Goal: Task Accomplishment & Management: Complete application form

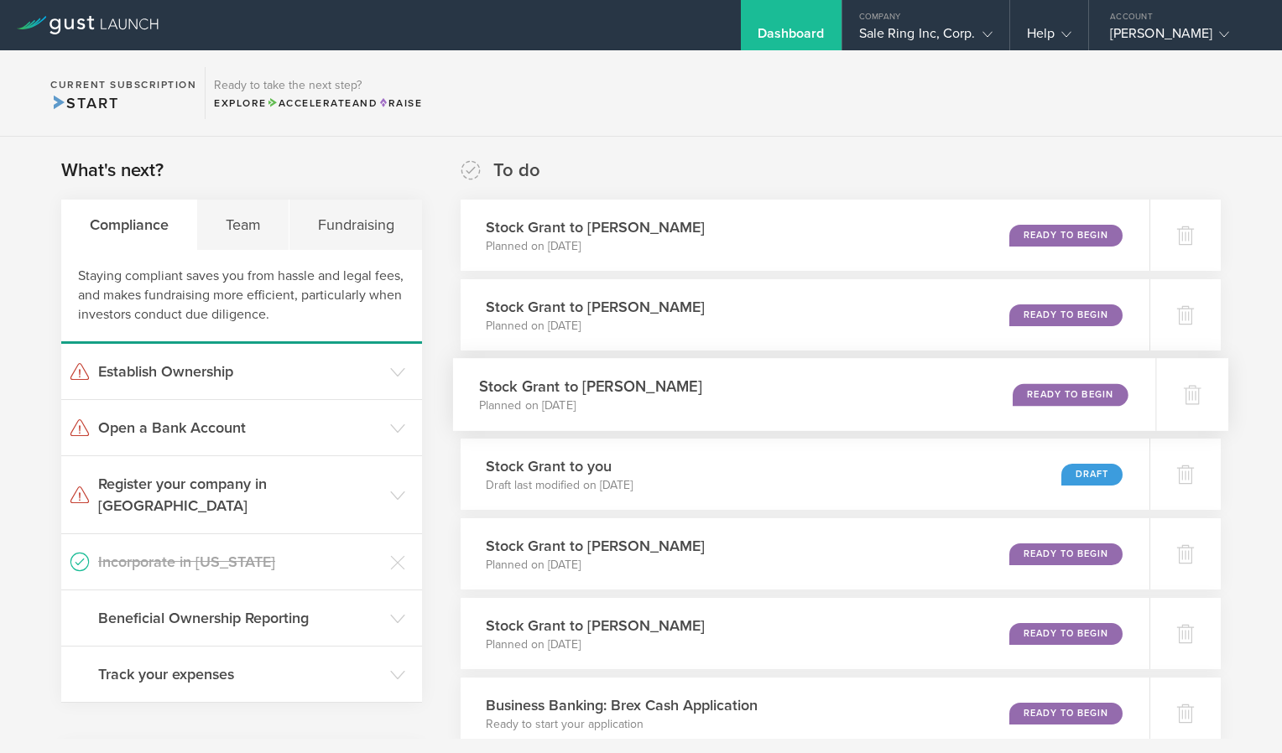
click at [1057, 393] on div "Ready to Begin" at bounding box center [1070, 394] width 115 height 23
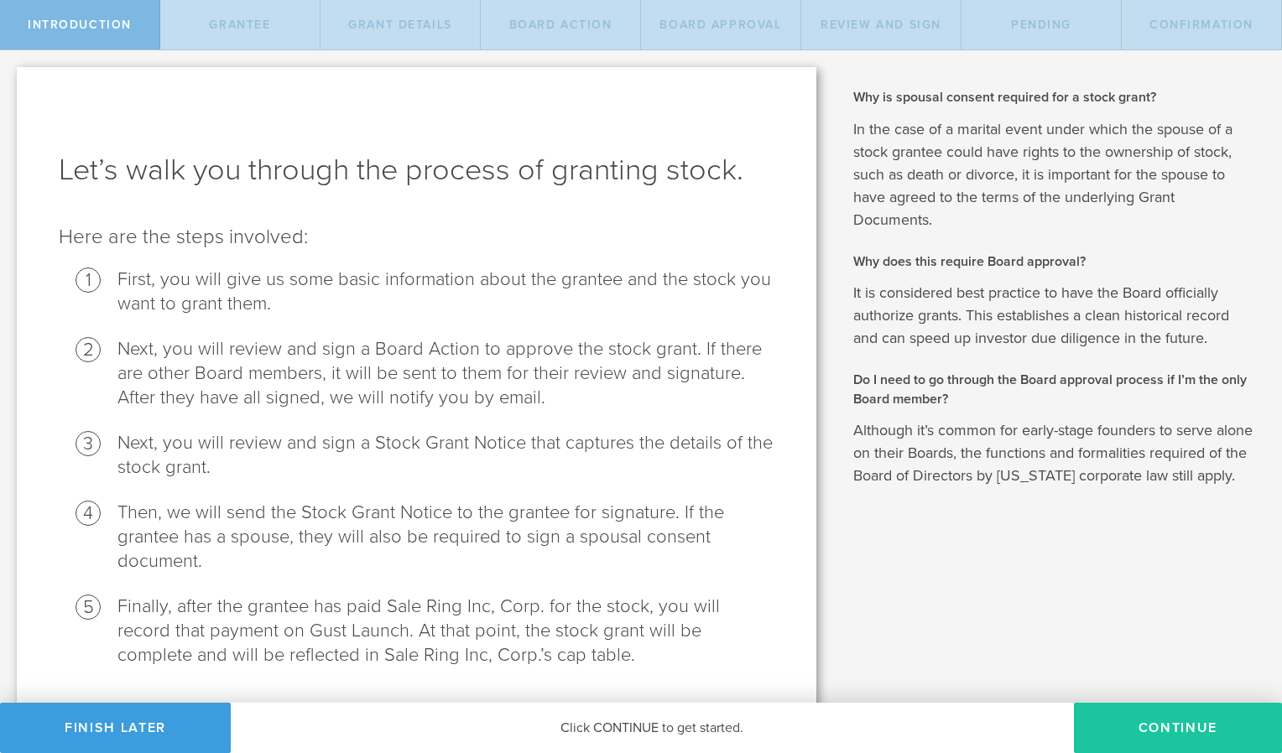
click at [1140, 730] on button "Continue" at bounding box center [1178, 728] width 208 height 50
radio input "true"
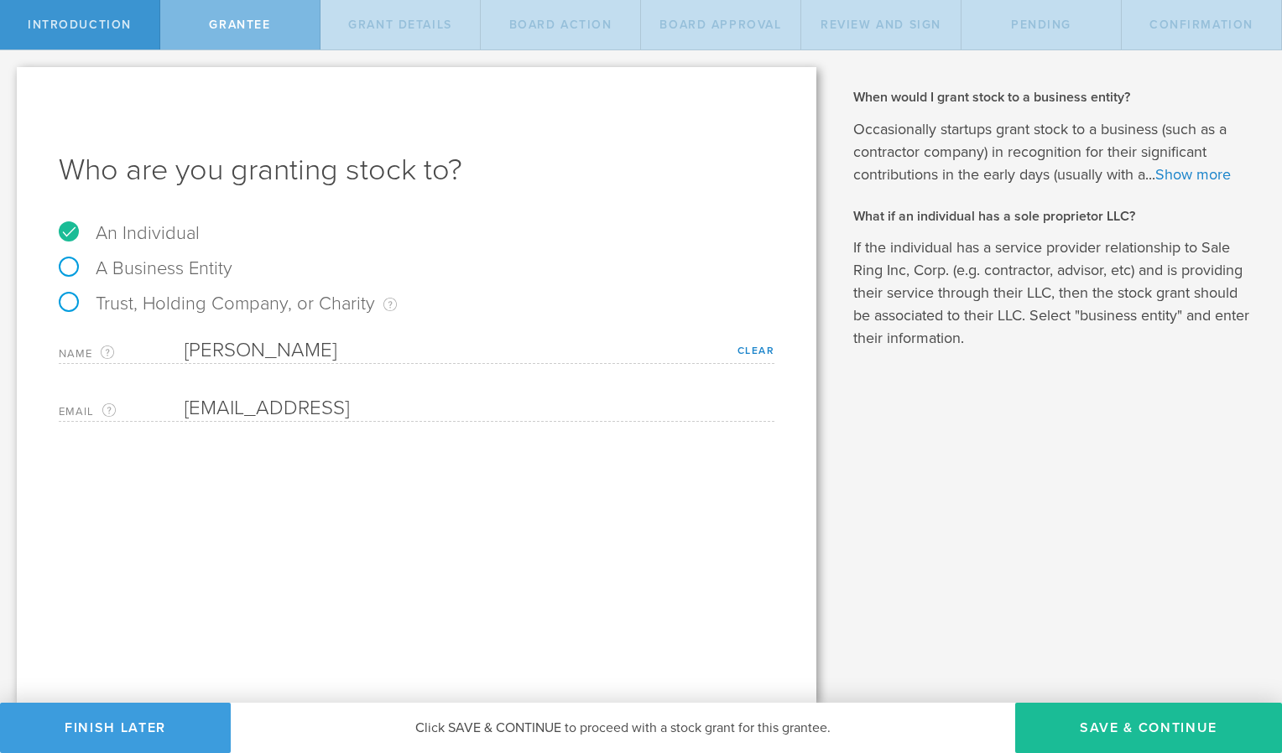
click at [66, 268] on label "A Business Entity" at bounding box center [146, 269] width 174 height 22
click at [11, 77] on input "A Business Entity" at bounding box center [5, 63] width 11 height 27
radio input "true"
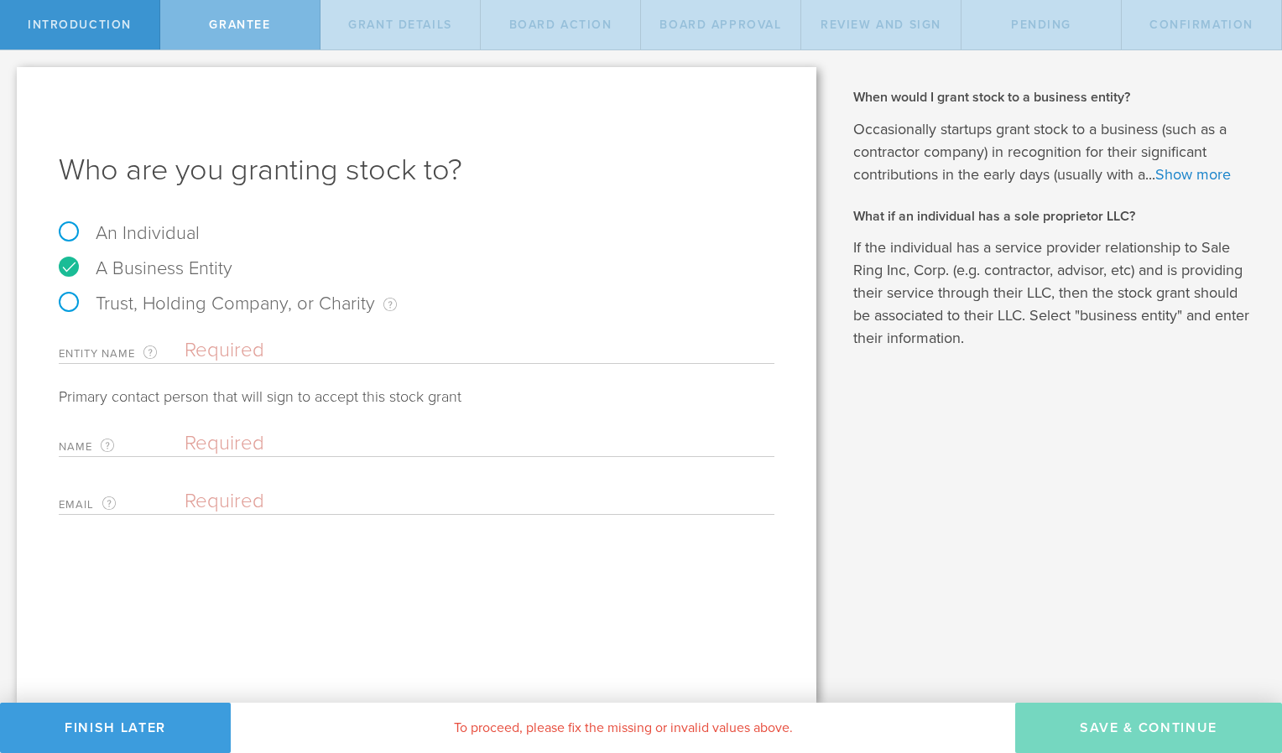
click at [70, 302] on label "Trust, Holding Company, or Charity An individual that has a service provider re…" at bounding box center [228, 304] width 338 height 22
click at [11, 77] on input "Trust, Holding Company, or Charity An individual that has a service provider re…" at bounding box center [5, 63] width 11 height 27
radio input "true"
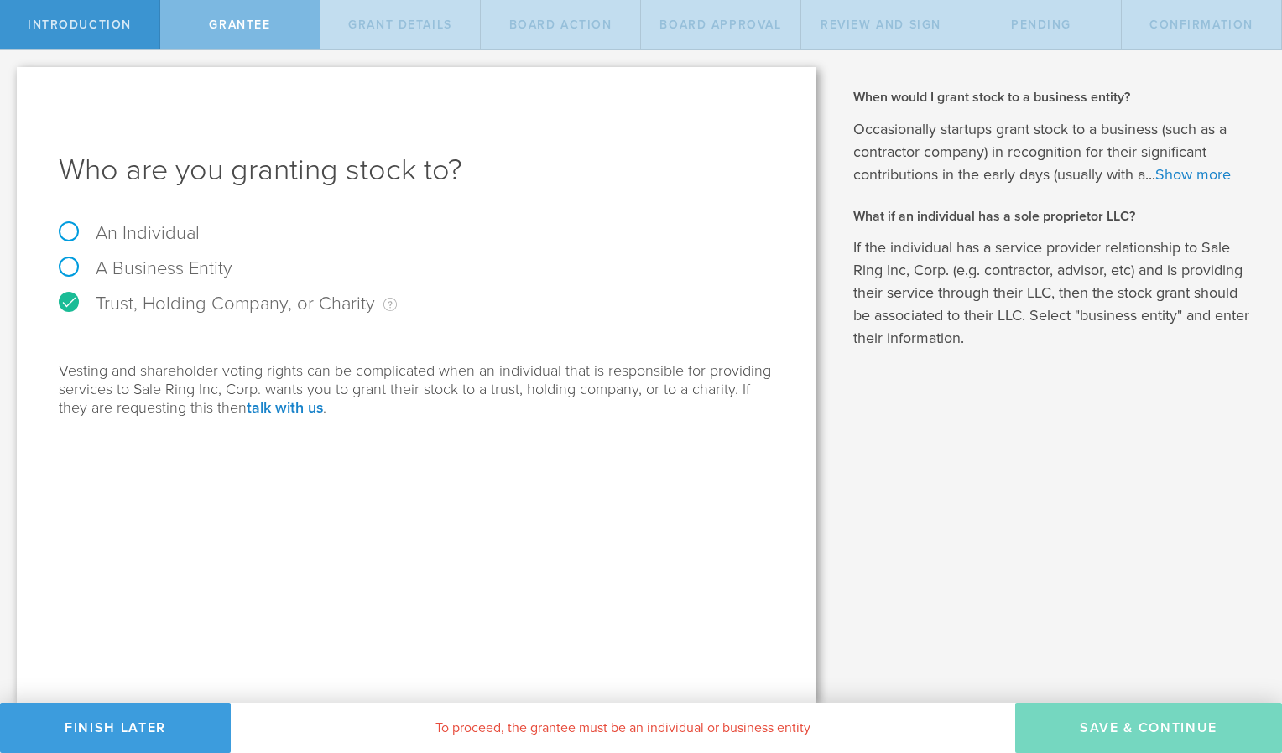
click at [60, 267] on label "A Business Entity" at bounding box center [146, 269] width 174 height 22
click at [11, 77] on input "A Business Entity" at bounding box center [5, 63] width 11 height 27
radio input "true"
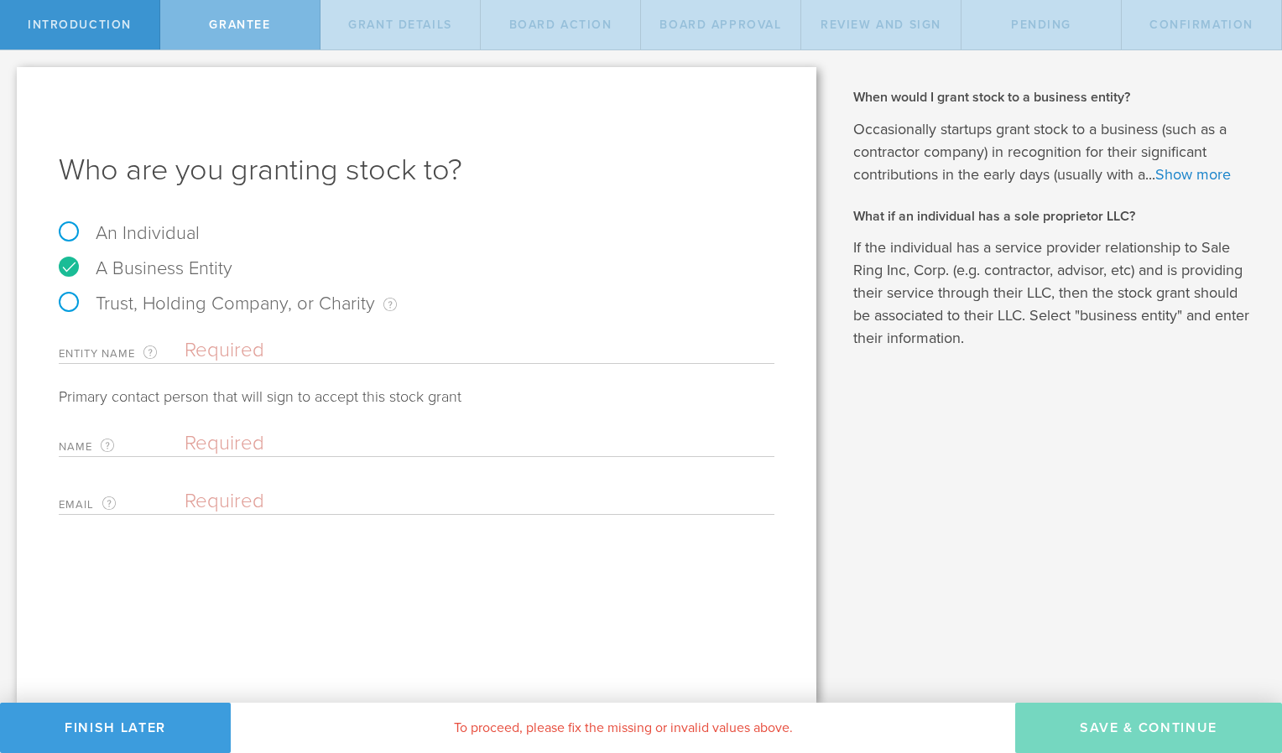
click at [213, 349] on input "text" at bounding box center [480, 350] width 590 height 25
type input "[PERSON_NAME] Revocable Trust"
click at [283, 445] on input "text" at bounding box center [475, 443] width 581 height 25
type input "[PERSON_NAME]"
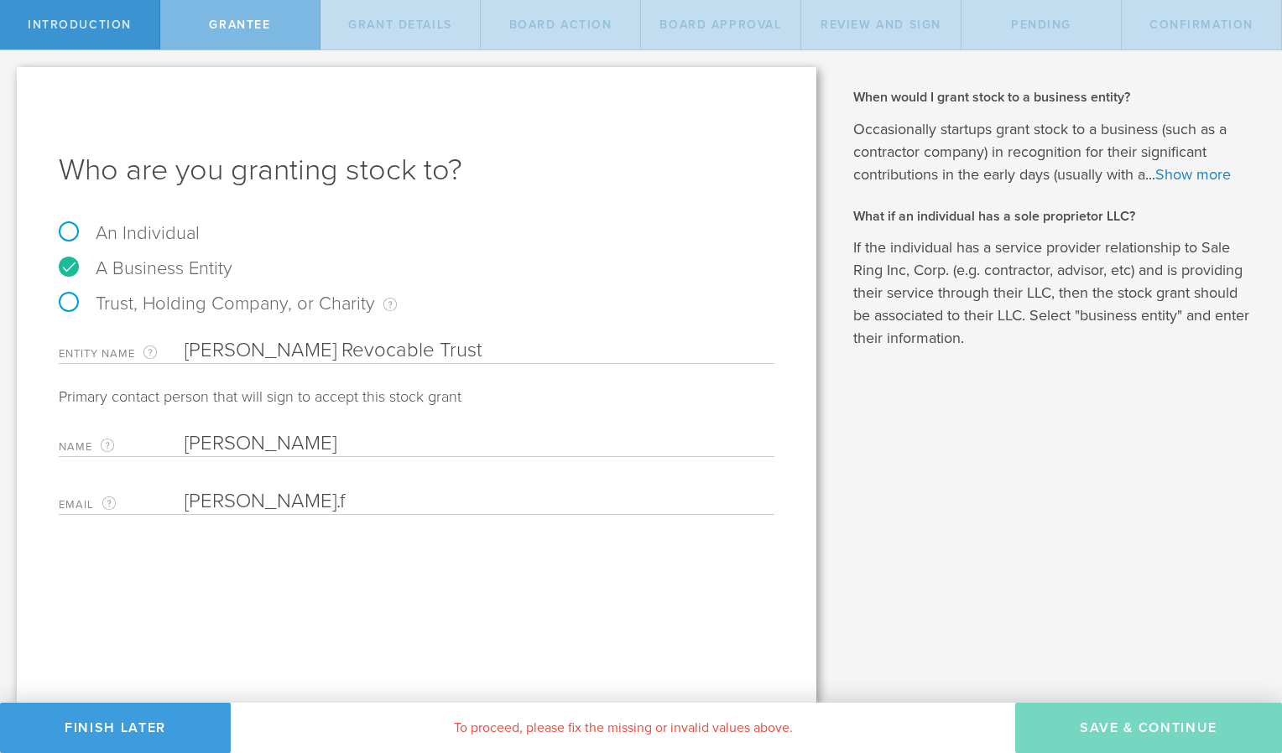
type input "[PERSON_NAME][EMAIL_ADDRESS][PERSON_NAME][DOMAIN_NAME]"
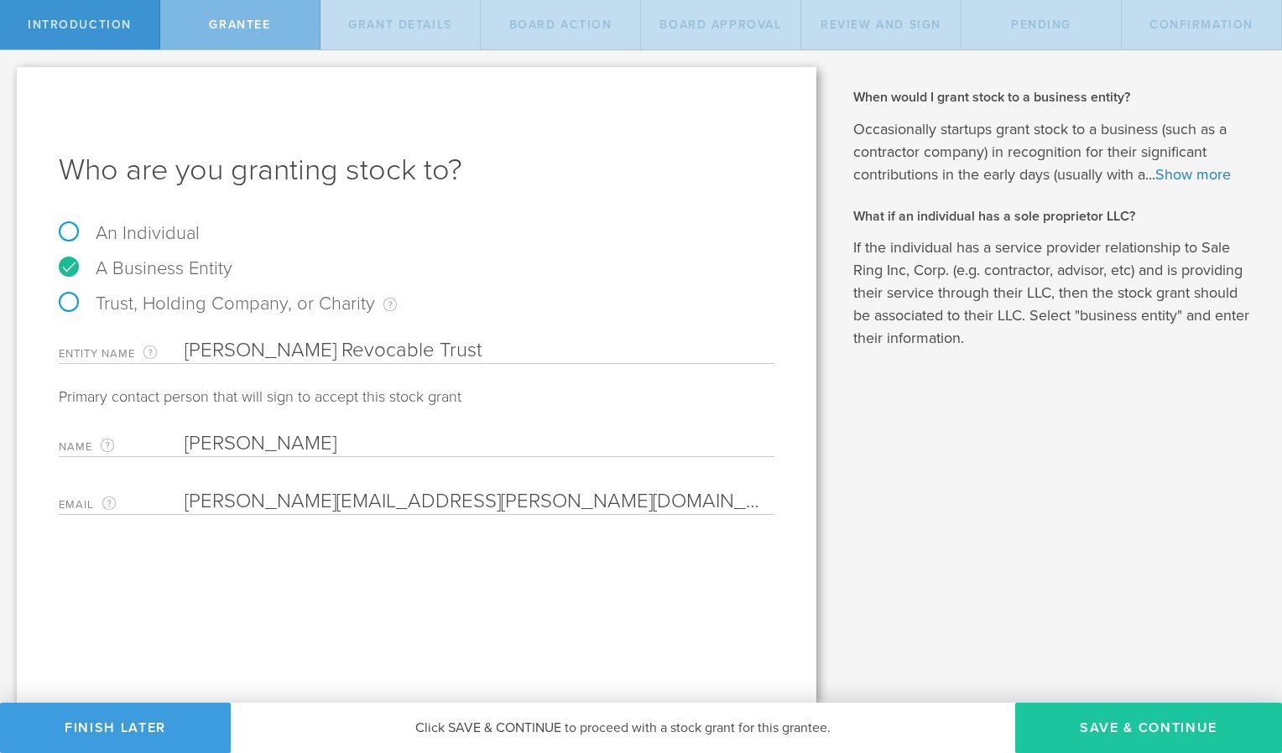
click at [1081, 721] on button "Save & Continue" at bounding box center [1148, 728] width 267 height 50
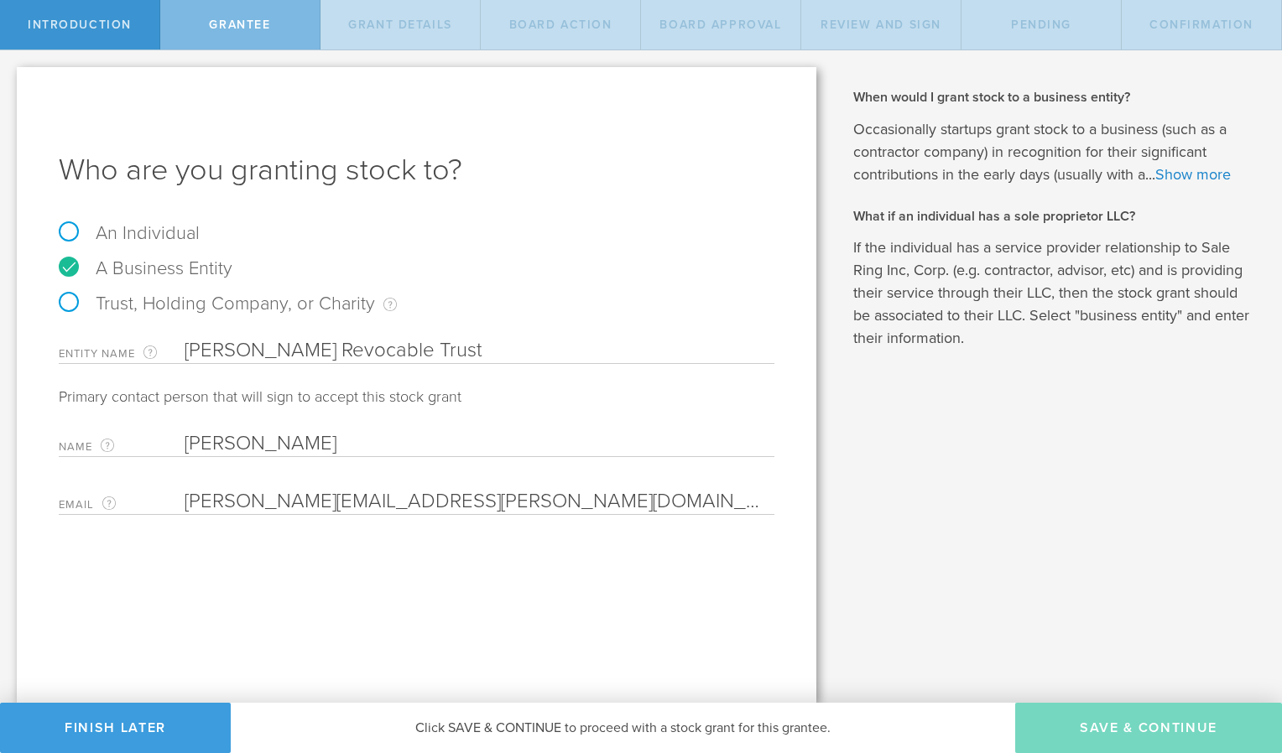
type input "3,000,000"
type input "48"
type input "12"
select select "none"
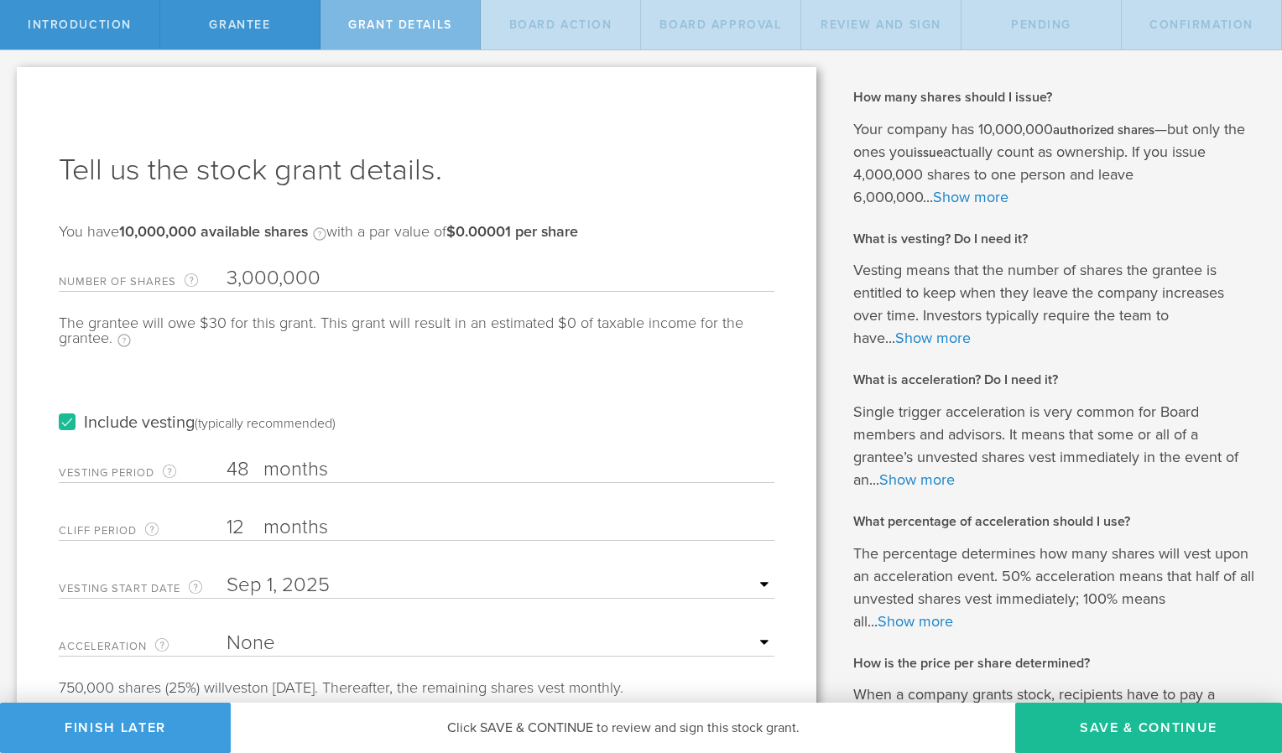
click at [322, 277] on input "3,000,000" at bounding box center [500, 278] width 548 height 25
type input "3"
type input "1,500,000"
click at [68, 424] on label "Include vesting (typically recommended)" at bounding box center [197, 423] width 277 height 18
click at [0, 0] on input "Include vesting (typically recommended)" at bounding box center [0, 0] width 0 height 0
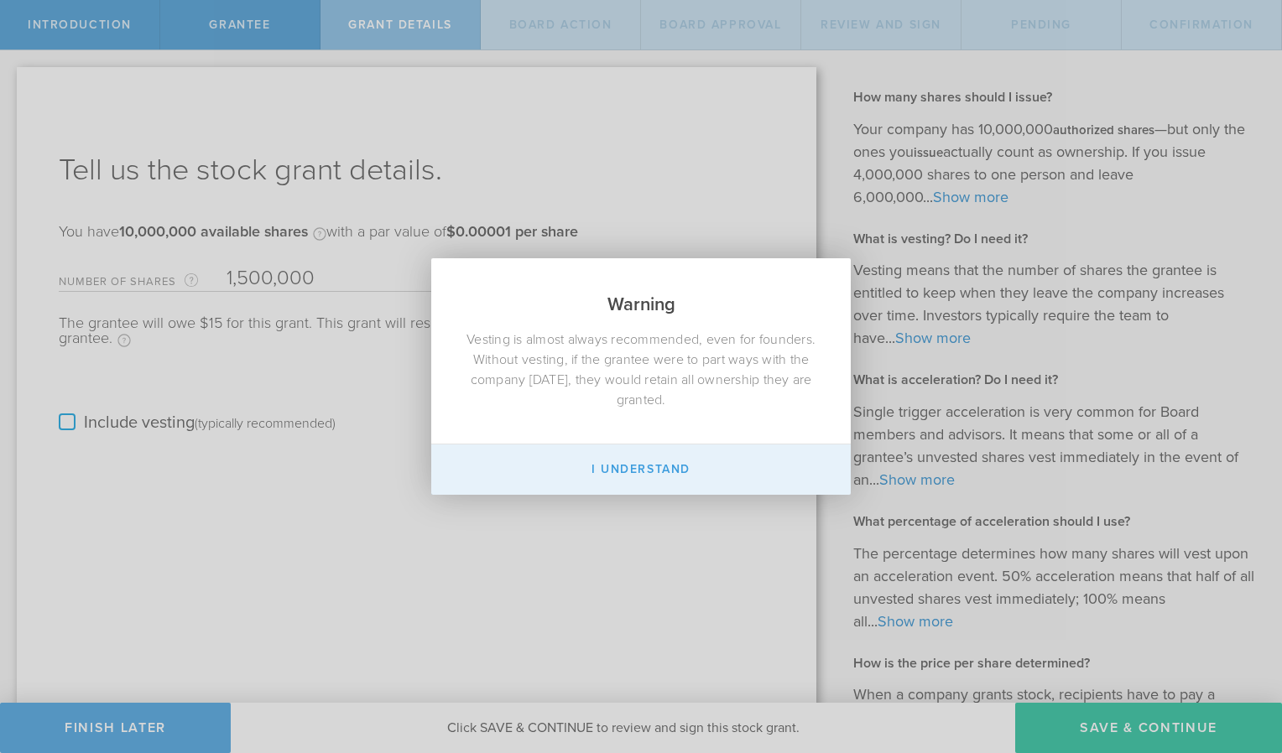
click at [667, 467] on button "I Understand" at bounding box center [640, 470] width 419 height 50
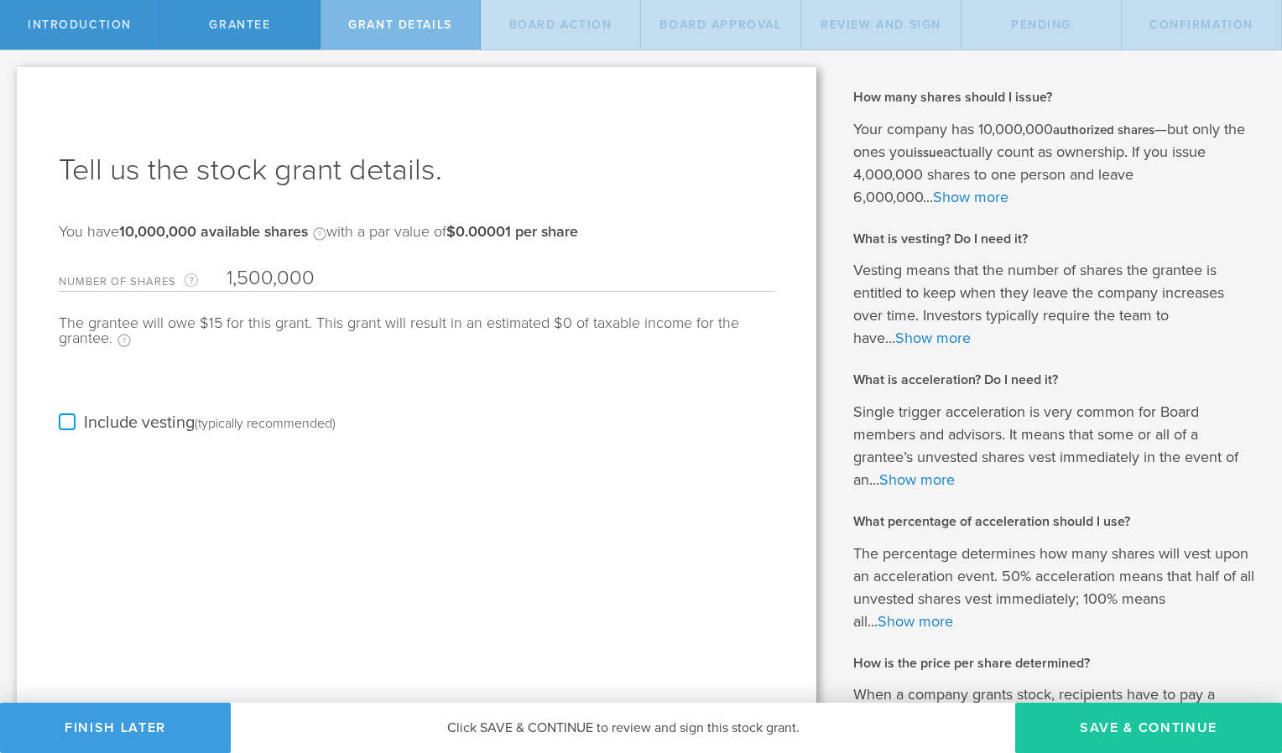
click at [1143, 723] on button "Save & Continue" at bounding box center [1148, 728] width 267 height 50
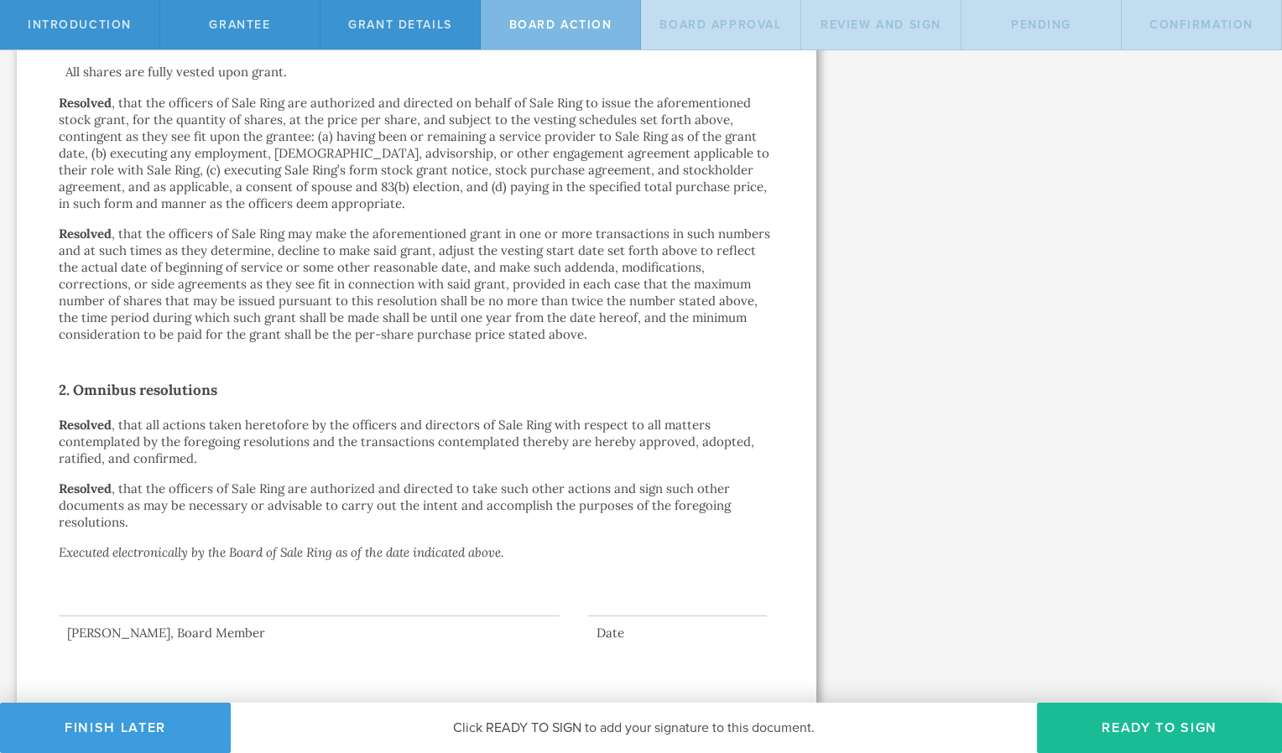
scroll to position [752, 0]
click at [1147, 737] on button "Ready to Sign" at bounding box center [1159, 728] width 245 height 50
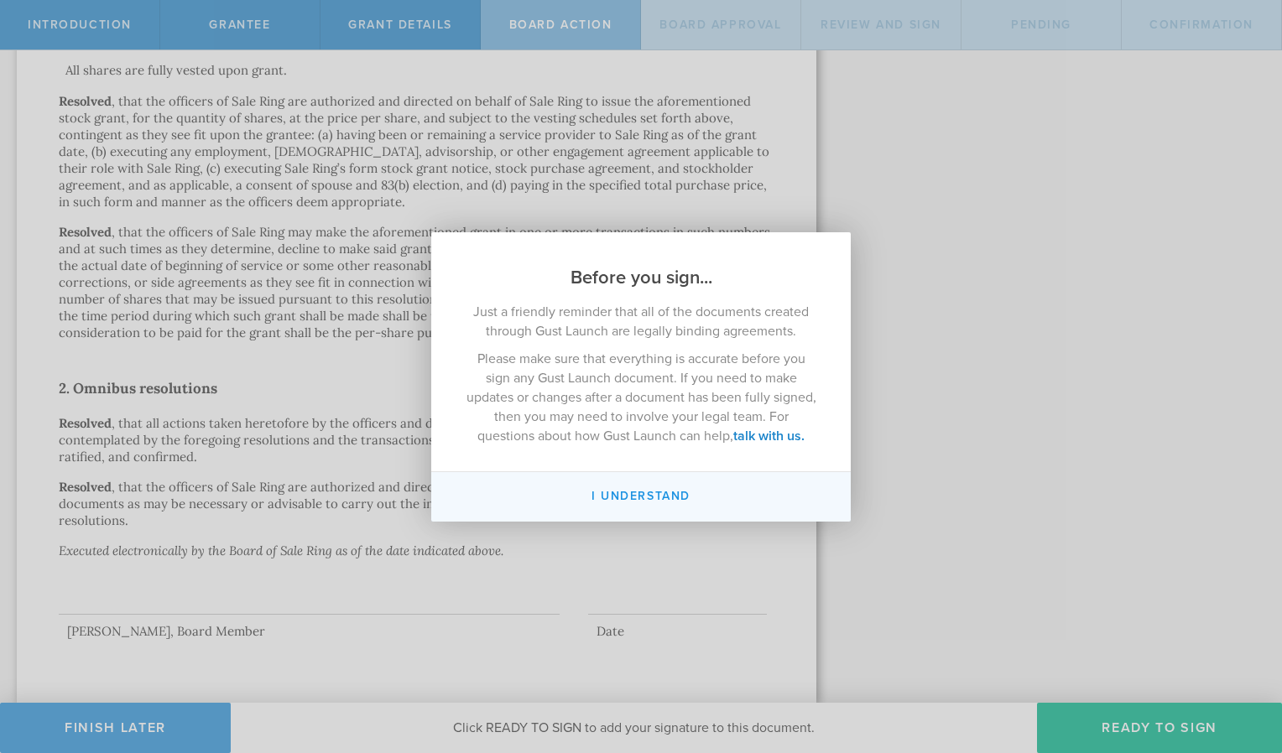
click at [646, 495] on button "I understand" at bounding box center [640, 496] width 419 height 49
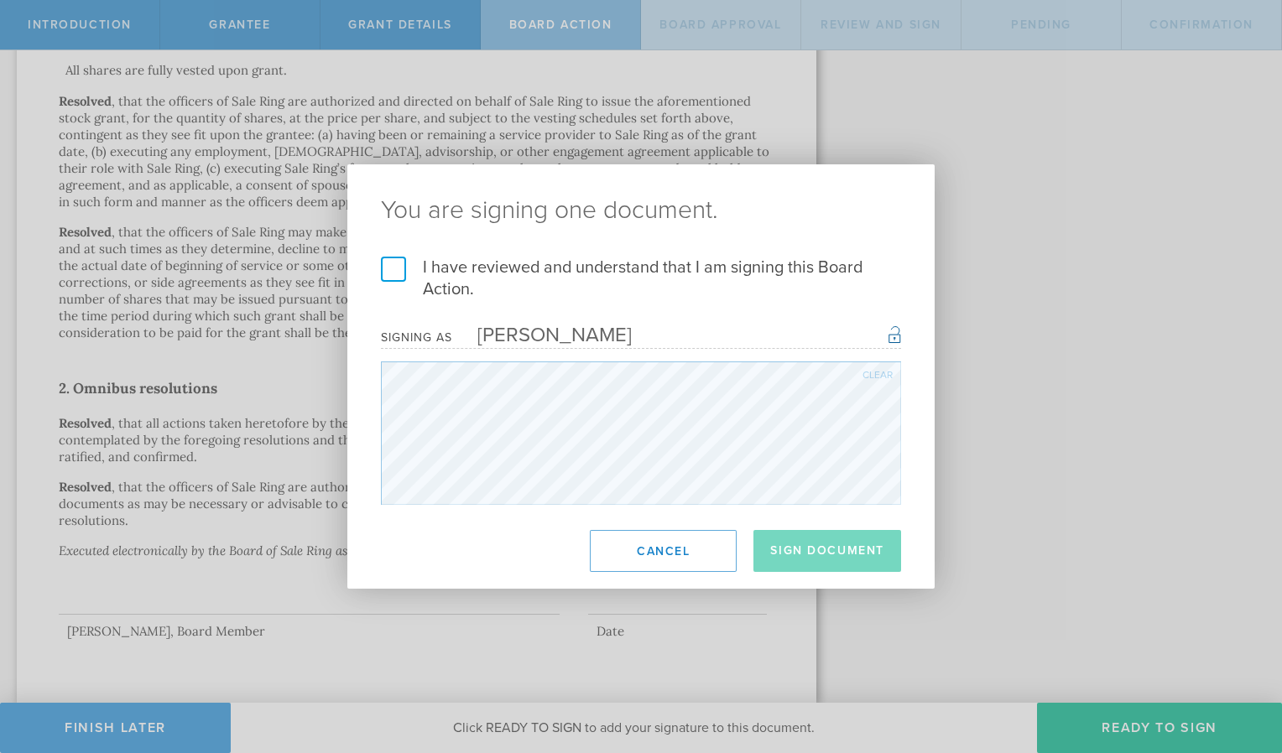
click at [401, 272] on label "I have reviewed and understand that I am signing this Board Action." at bounding box center [641, 279] width 520 height 44
click at [0, 0] on input "I have reviewed and understand that I am signing this Board Action." at bounding box center [0, 0] width 0 height 0
click at [789, 559] on button "Sign Document" at bounding box center [827, 551] width 148 height 42
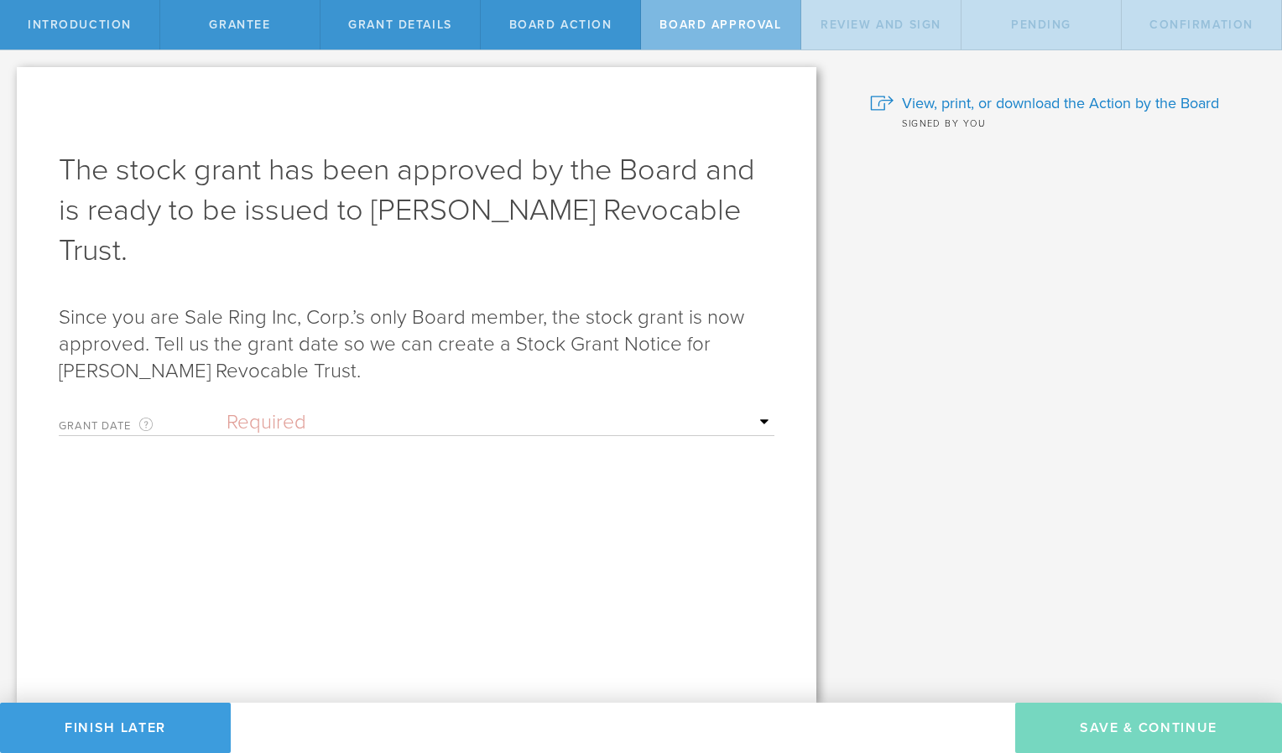
click at [454, 430] on select "Required Upon [PERSON_NAME]'s signature A specific date" at bounding box center [500, 422] width 548 height 25
select select "setByFounder"
click at [226, 410] on select "Required Upon [PERSON_NAME]'s signature A specific date" at bounding box center [500, 422] width 548 height 25
click at [387, 426] on select "Required Upon [PERSON_NAME]'s signature A specific date" at bounding box center [500, 422] width 548 height 25
click at [226, 410] on select "Required Upon [PERSON_NAME]'s signature A specific date" at bounding box center [500, 422] width 548 height 25
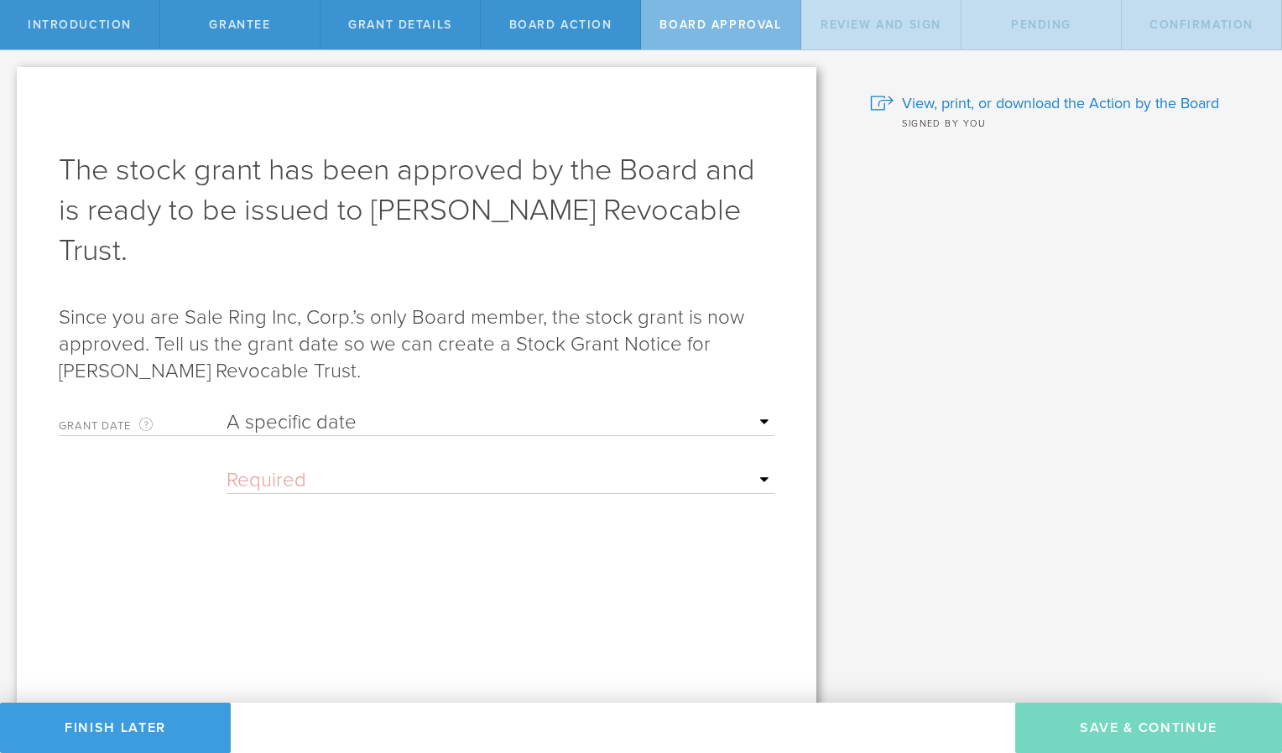
click at [430, 482] on input "text" at bounding box center [500, 480] width 548 height 25
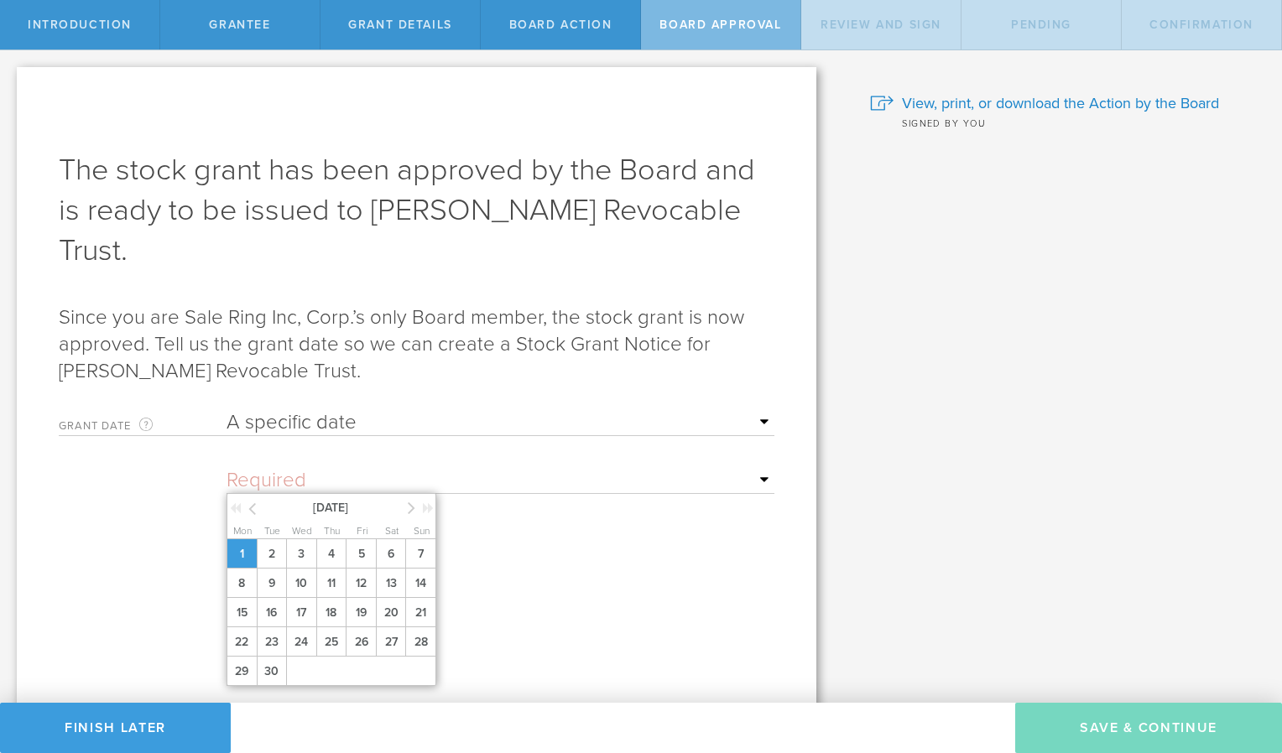
click at [247, 550] on span "1" at bounding box center [241, 553] width 30 height 29
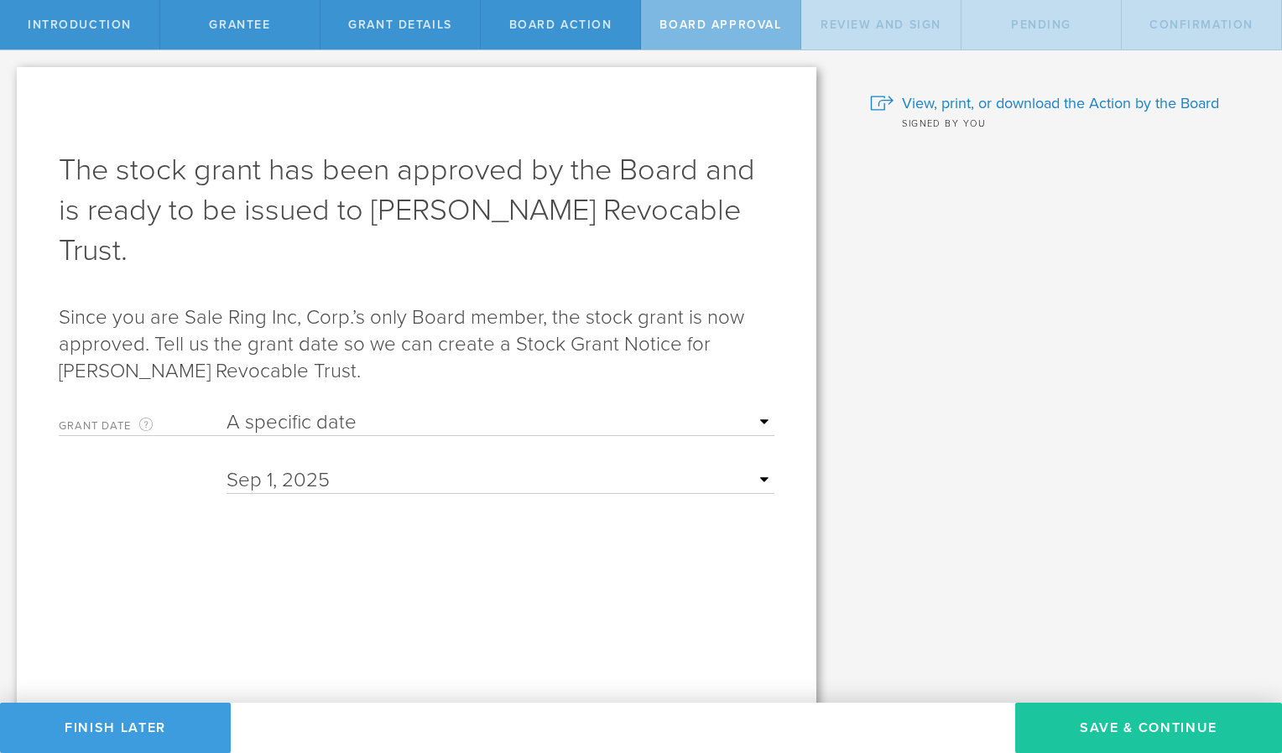
click at [1148, 729] on button "Save & Continue" at bounding box center [1148, 728] width 267 height 50
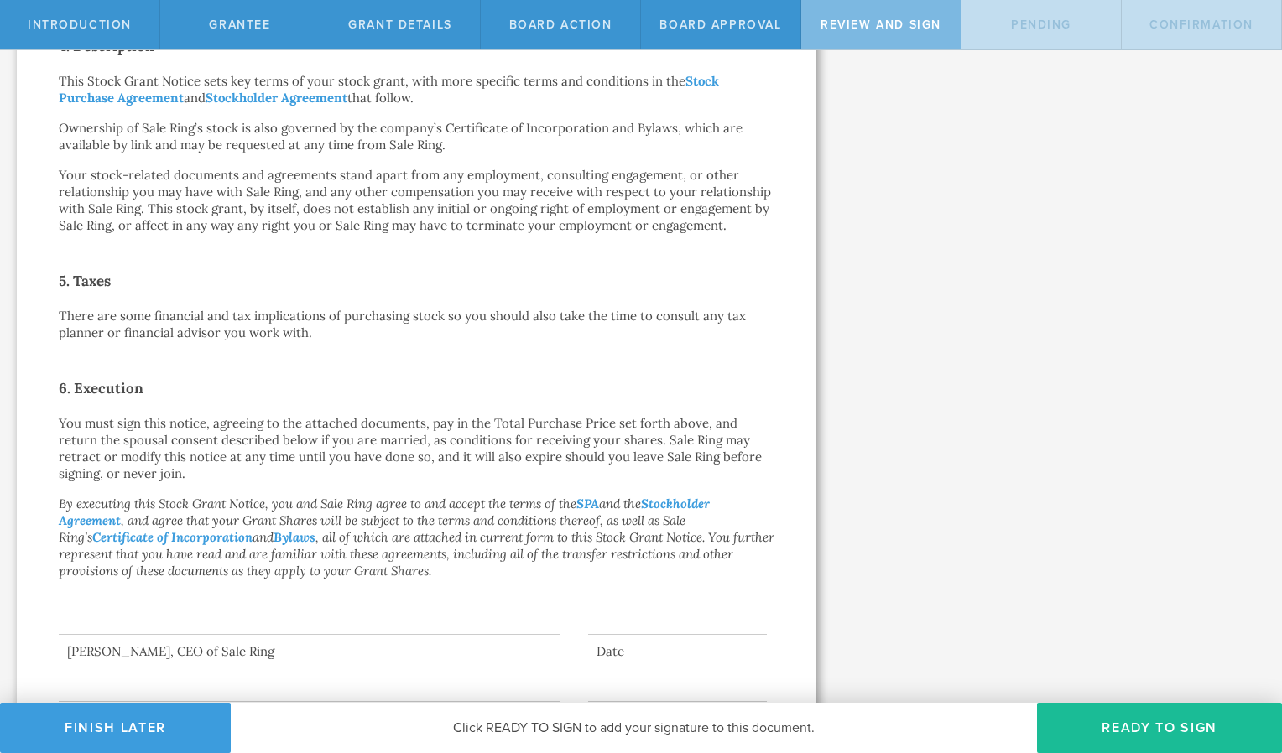
scroll to position [763, 0]
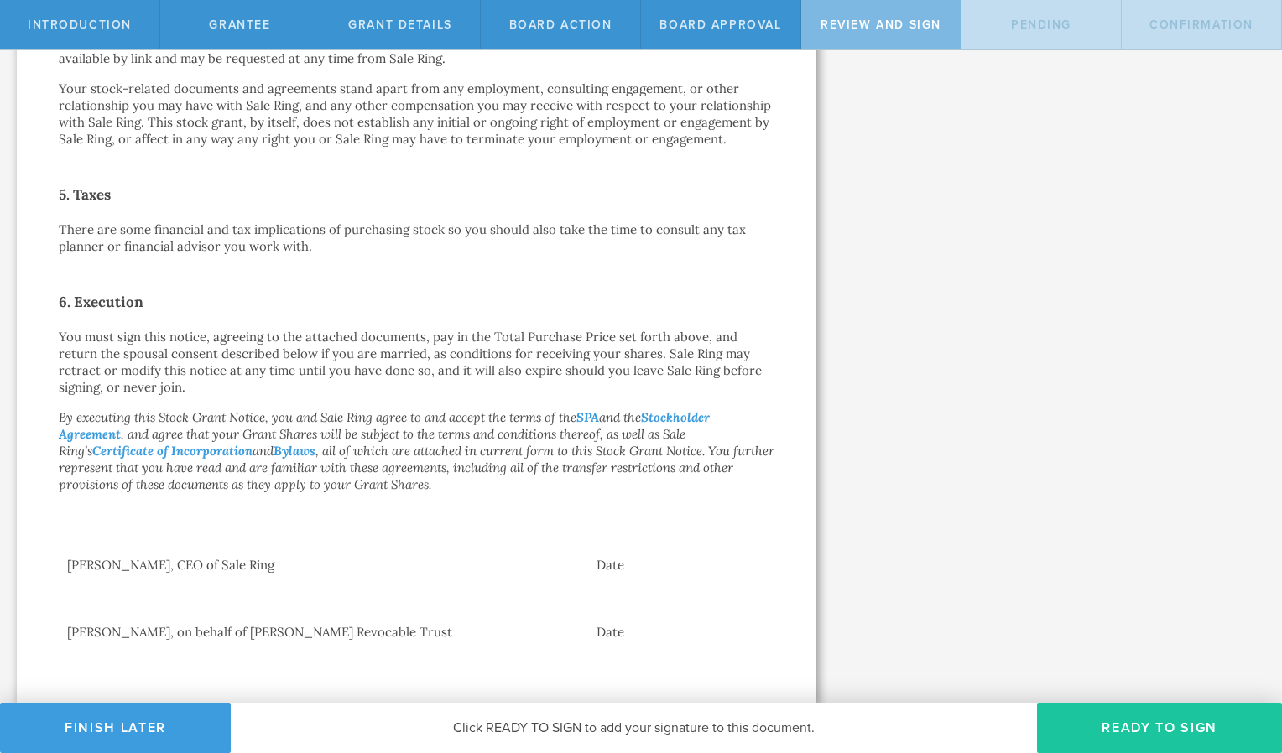
click at [1135, 732] on button "Ready to Sign" at bounding box center [1159, 728] width 245 height 50
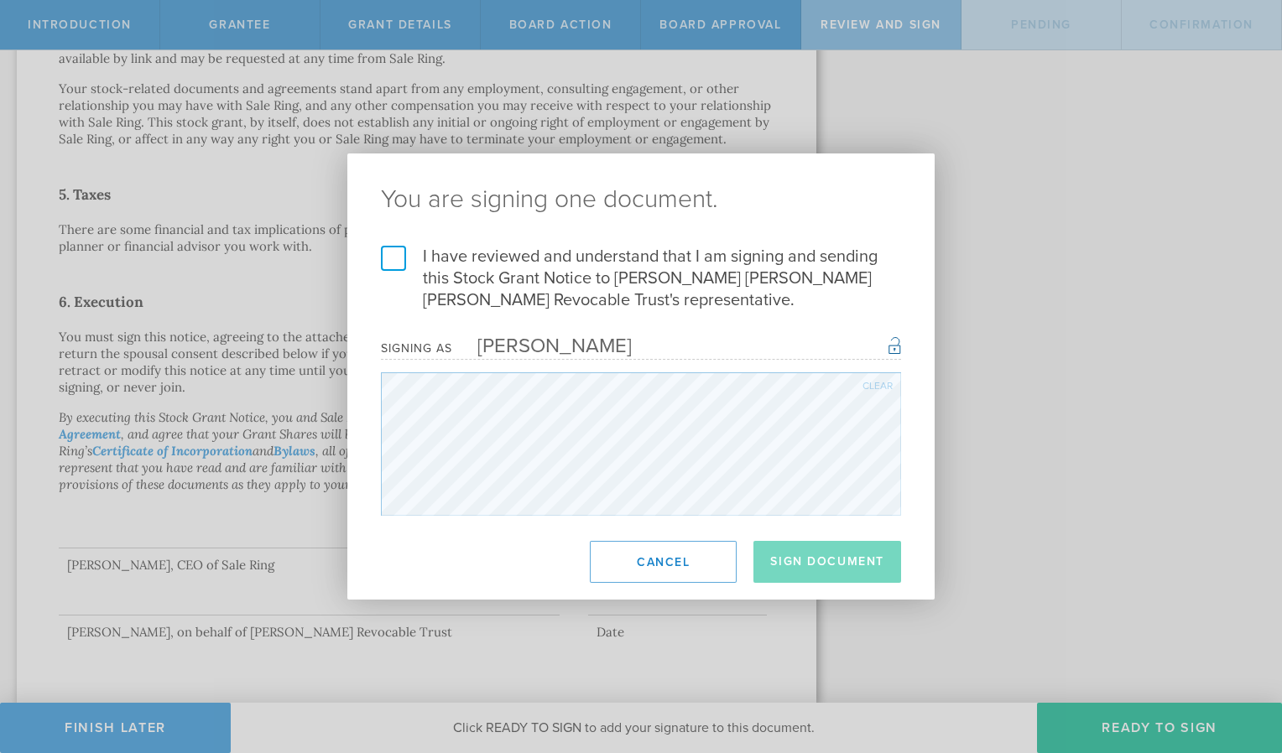
click at [394, 265] on label "I have reviewed and understand that I am signing and sending this Stock Grant N…" at bounding box center [641, 278] width 520 height 65
click at [0, 0] on input "I have reviewed and understand that I am signing and sending this Stock Grant N…" at bounding box center [0, 0] width 0 height 0
click at [839, 576] on button "Sign Document" at bounding box center [827, 562] width 148 height 42
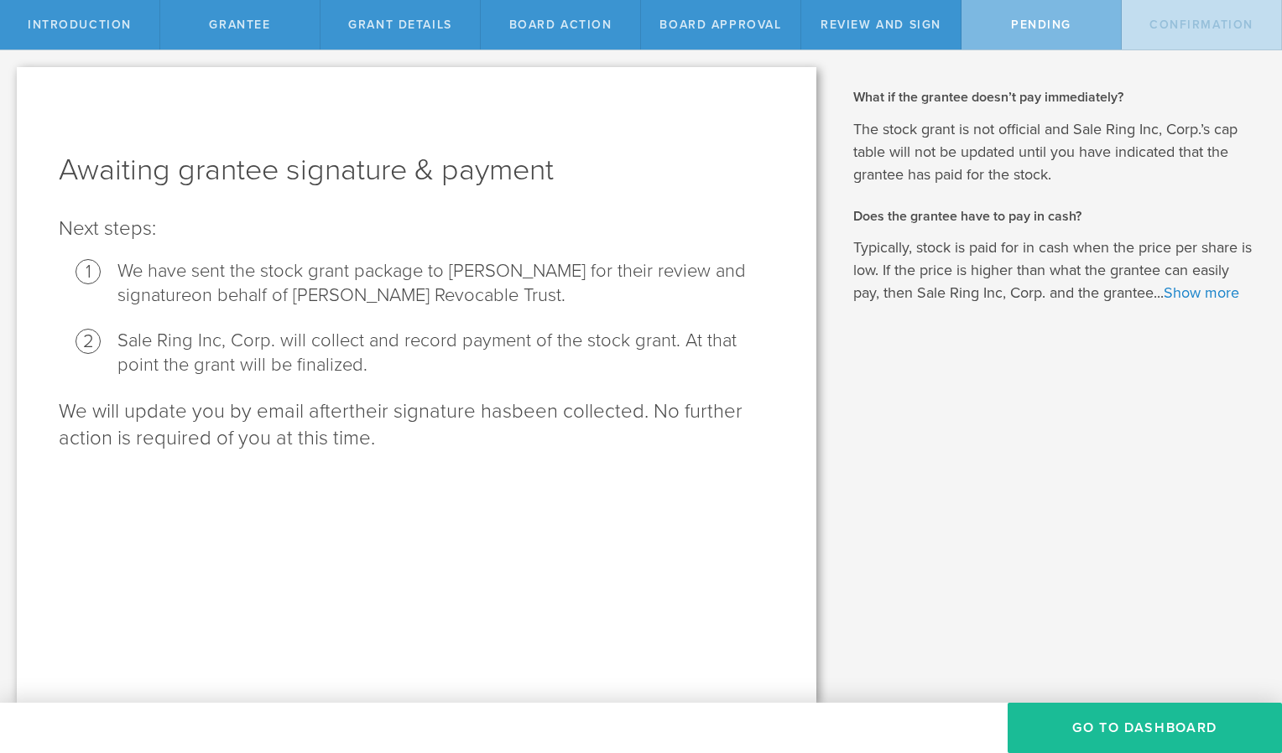
scroll to position [0, 0]
click at [1166, 733] on button "Go To Dashboard" at bounding box center [1144, 728] width 274 height 50
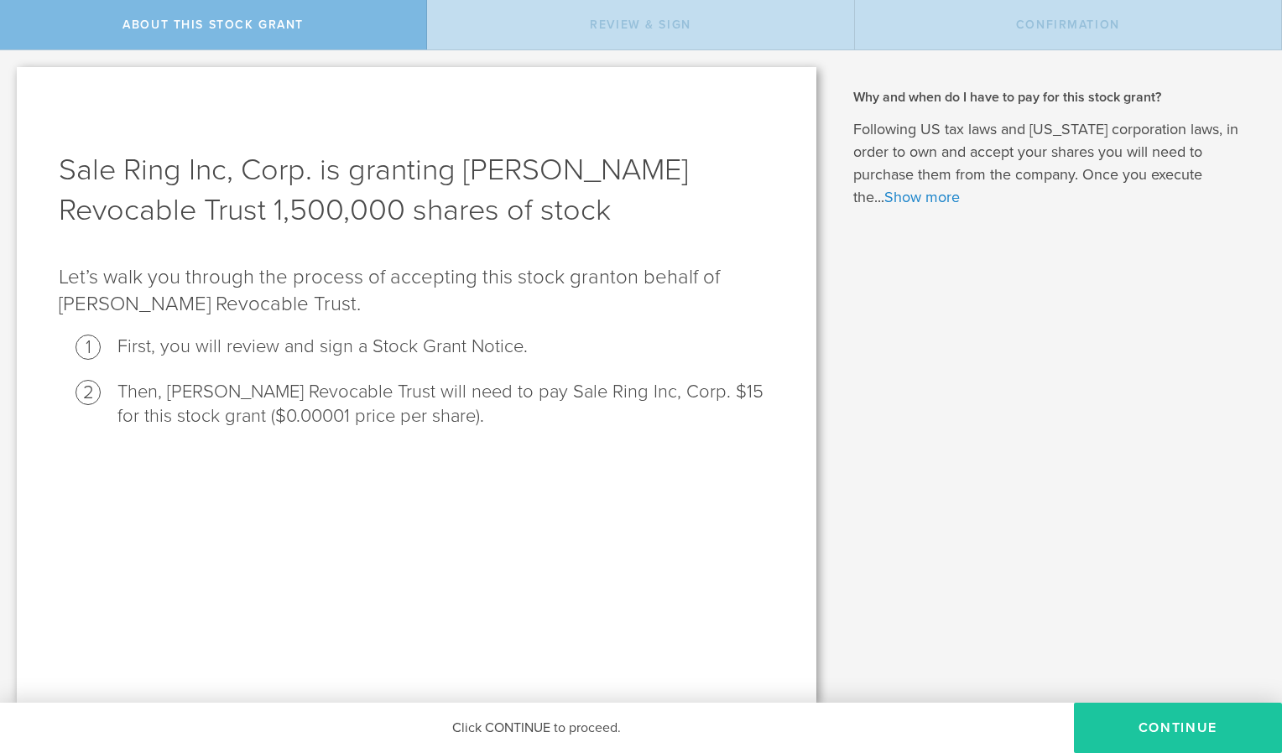
click at [1164, 725] on button "CONTINUE" at bounding box center [1178, 728] width 208 height 50
